Goal: Task Accomplishment & Management: Manage account settings

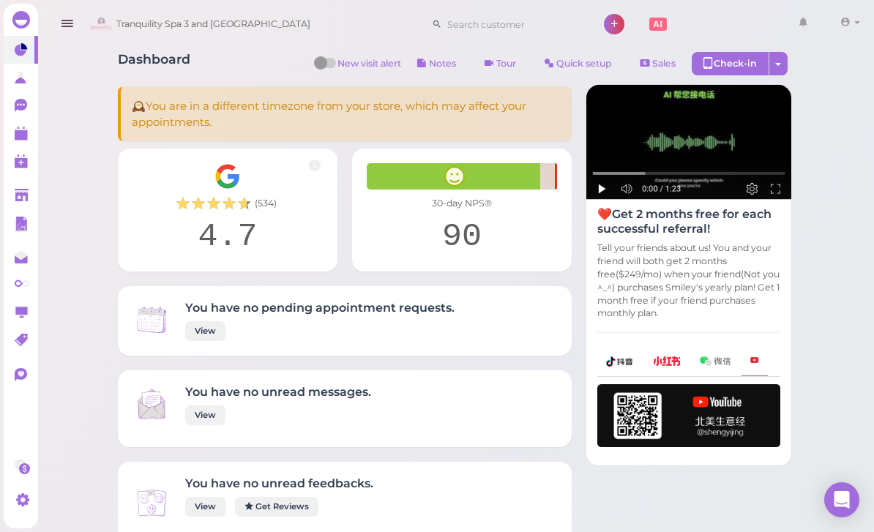
click at [240, 218] on div "4.7" at bounding box center [227, 237] width 190 height 40
click at [15, 51] on icon at bounding box center [21, 51] width 12 height 12
click at [24, 42] on link at bounding box center [21, 50] width 34 height 28
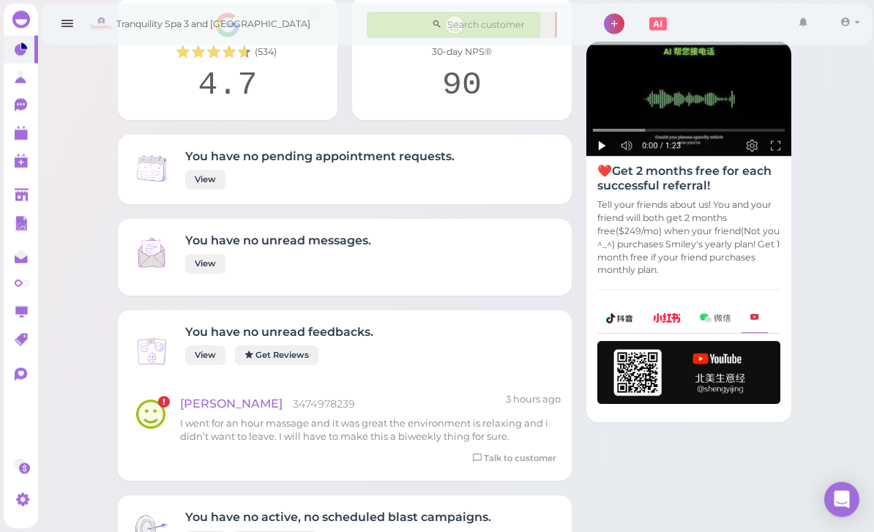
scroll to position [152, 0]
click at [197, 354] on link "View" at bounding box center [205, 355] width 40 height 20
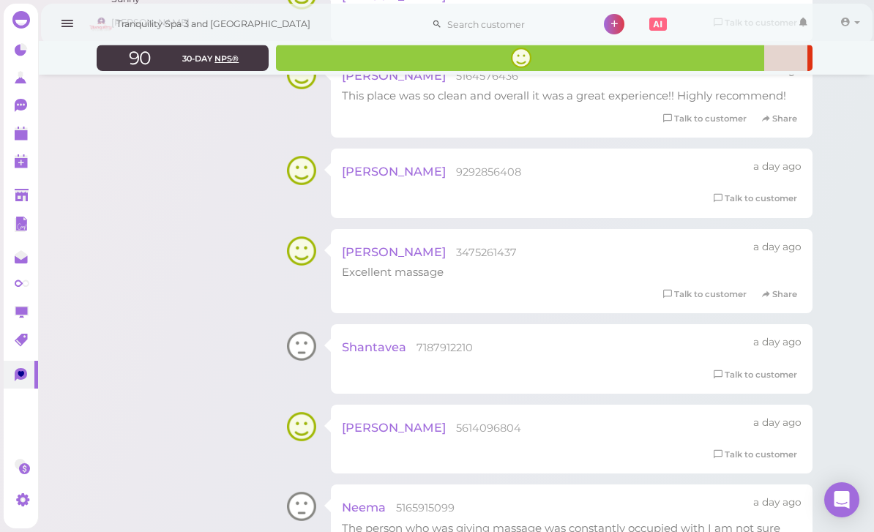
scroll to position [741, 0]
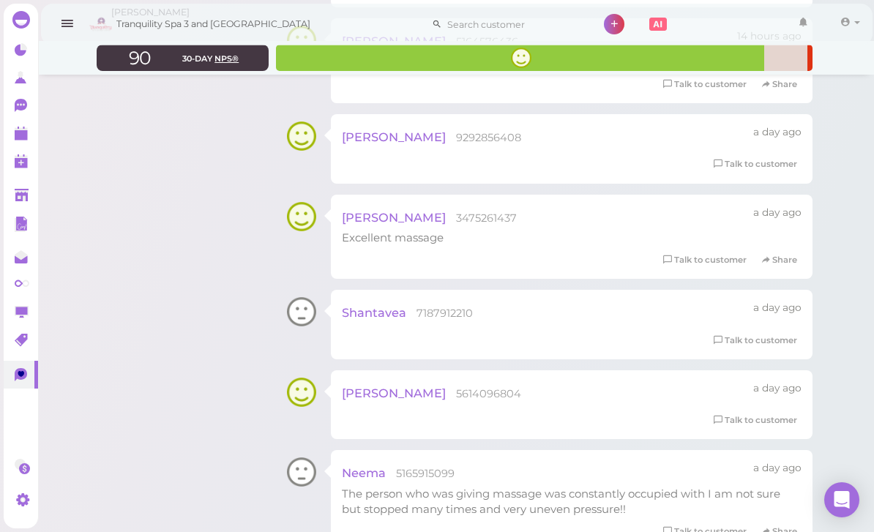
click at [643, 315] on div "Shantavea 7187912210" at bounding box center [503, 313] width 322 height 24
click at [376, 310] on span "Shantavea" at bounding box center [374, 312] width 64 height 15
click at [296, 311] on div at bounding box center [301, 312] width 29 height 44
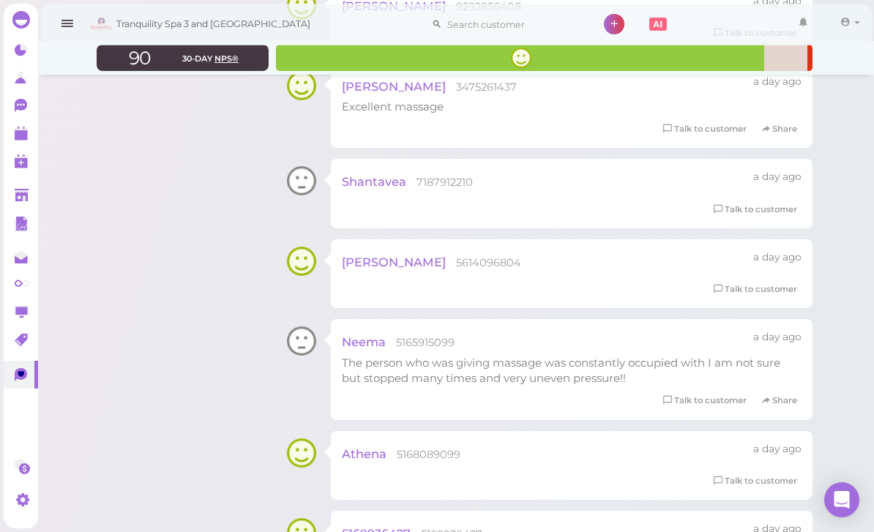
scroll to position [872, 0]
click at [366, 334] on span "Neema" at bounding box center [364, 341] width 44 height 15
click at [315, 333] on div at bounding box center [301, 340] width 29 height 44
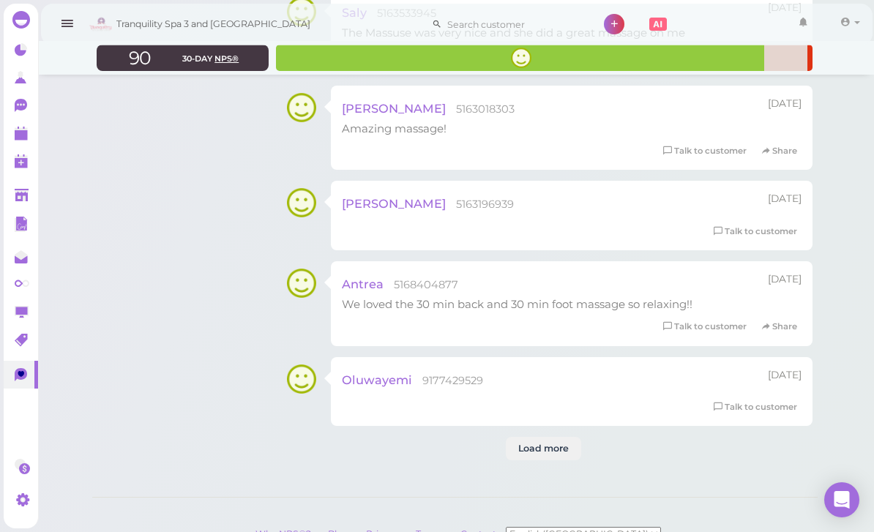
scroll to position [2395, 0]
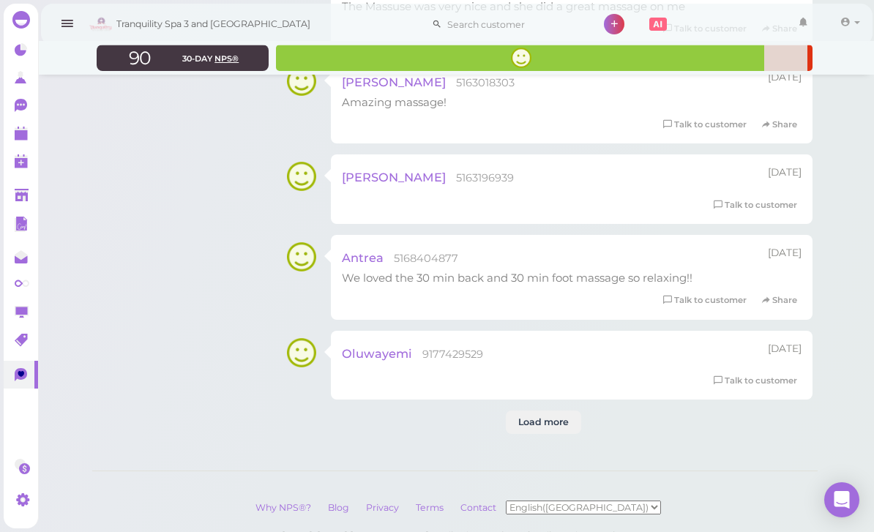
click at [544, 411] on div "Load more" at bounding box center [543, 422] width 75 height 23
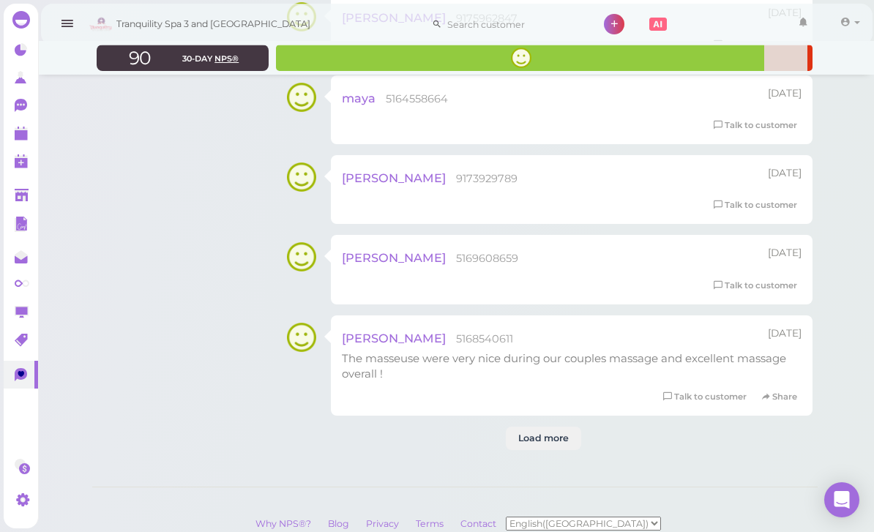
scroll to position [4911, 0]
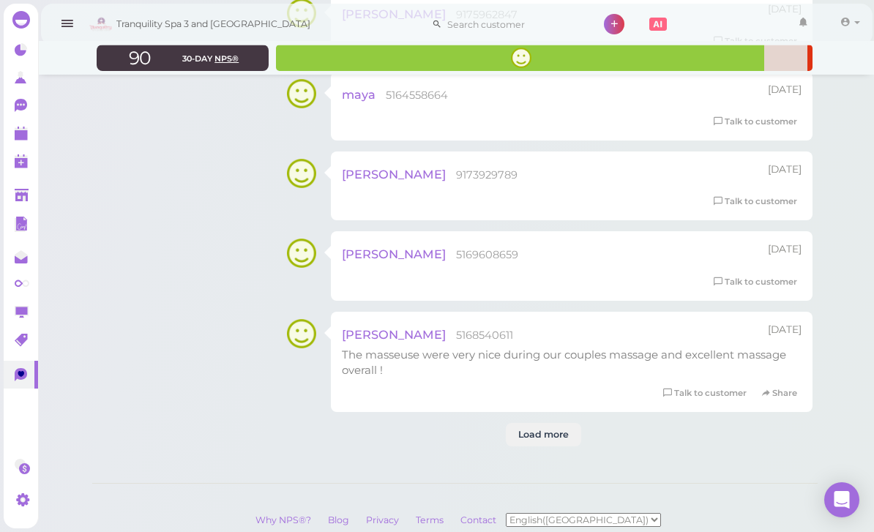
click at [545, 423] on div "Load more" at bounding box center [543, 434] width 75 height 23
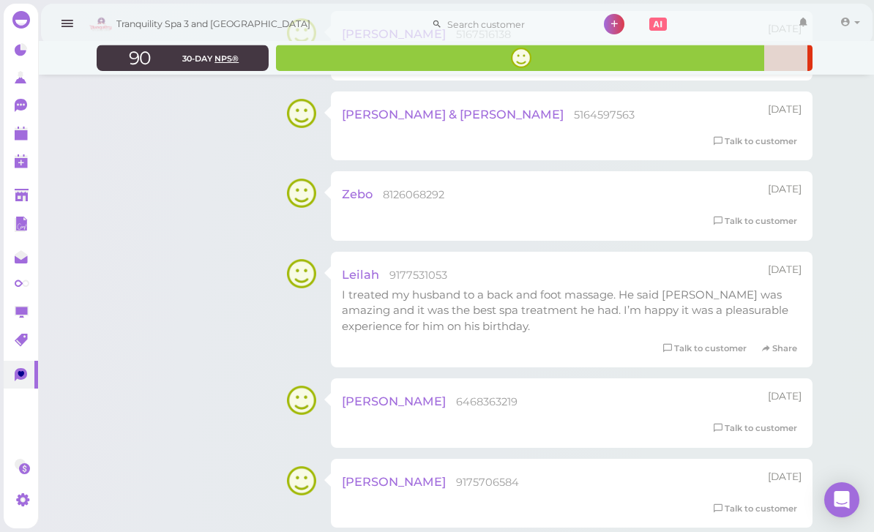
scroll to position [6922, 0]
click at [18, 136] on polygon at bounding box center [21, 135] width 13 height 10
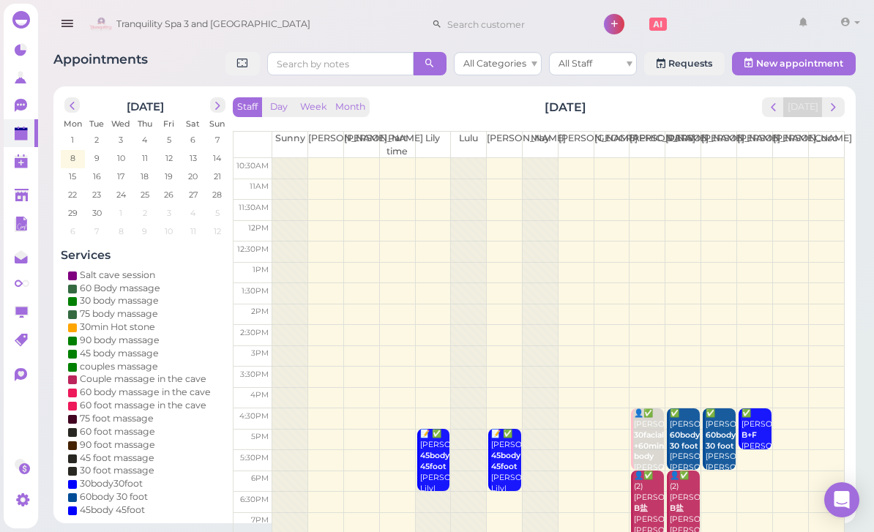
click at [773, 110] on span "prev" at bounding box center [773, 107] width 14 height 14
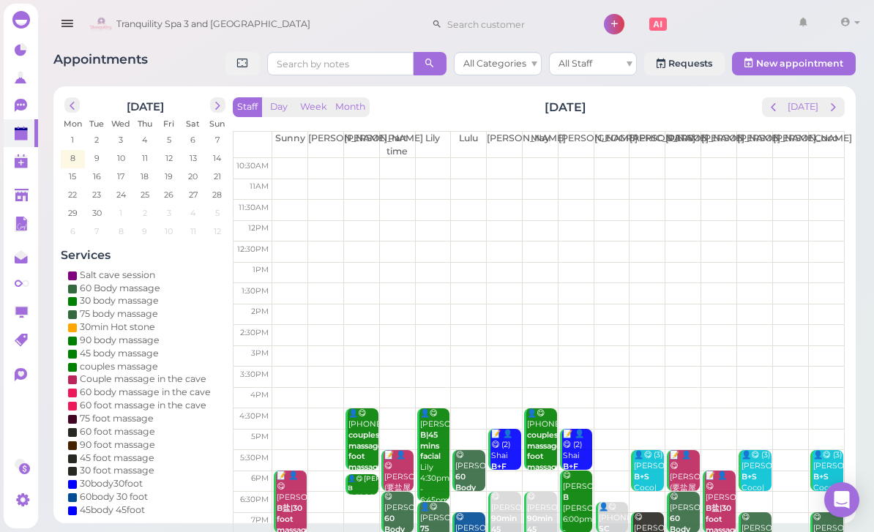
click at [780, 103] on span "prev" at bounding box center [773, 107] width 14 height 14
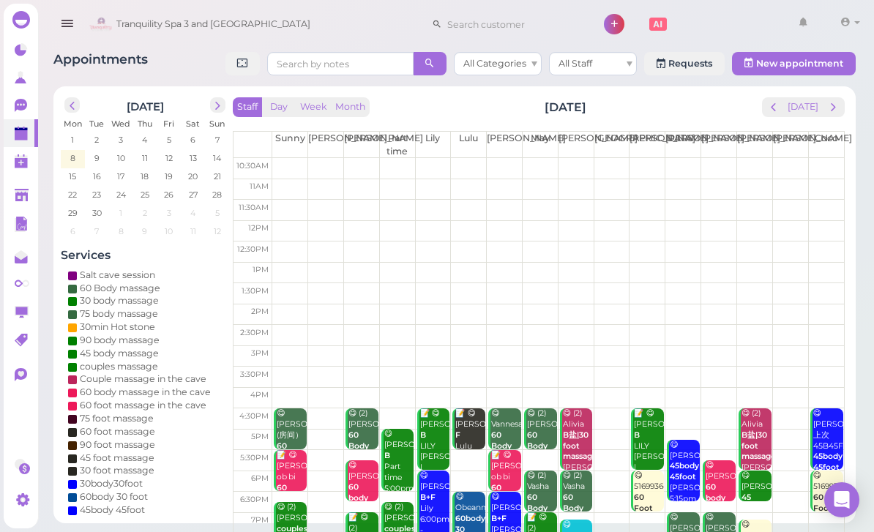
click at [774, 102] on span "prev" at bounding box center [773, 107] width 14 height 14
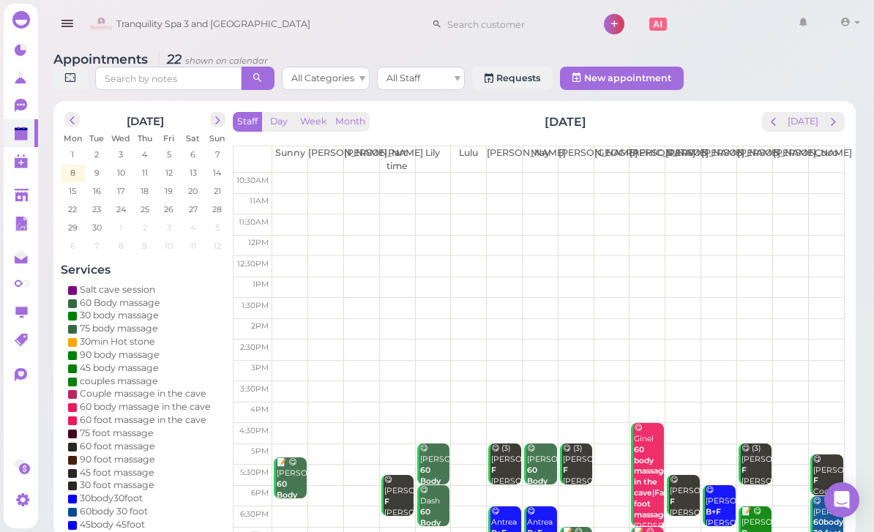
click at [778, 121] on span "prev" at bounding box center [773, 122] width 14 height 14
